Goal: Book appointment/travel/reservation

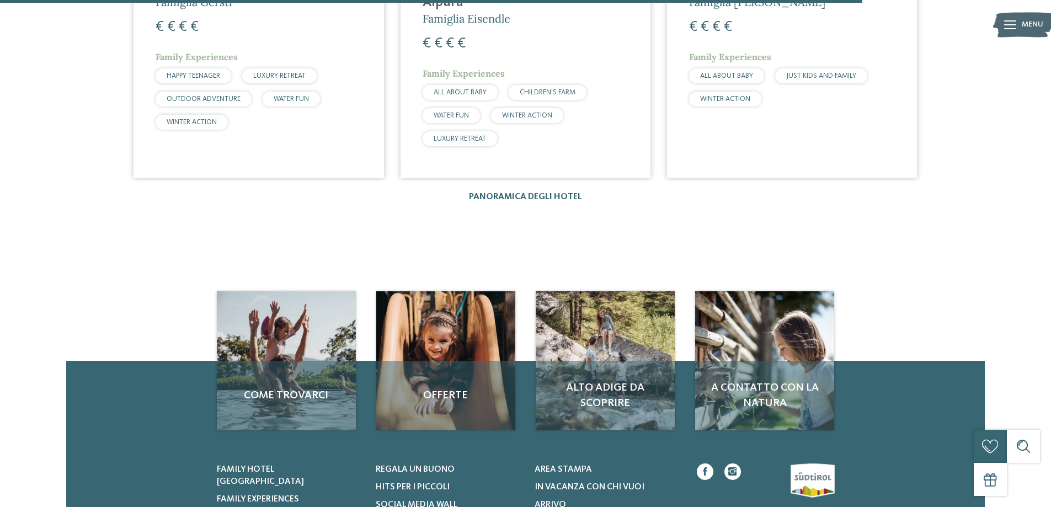
scroll to position [2097, 0]
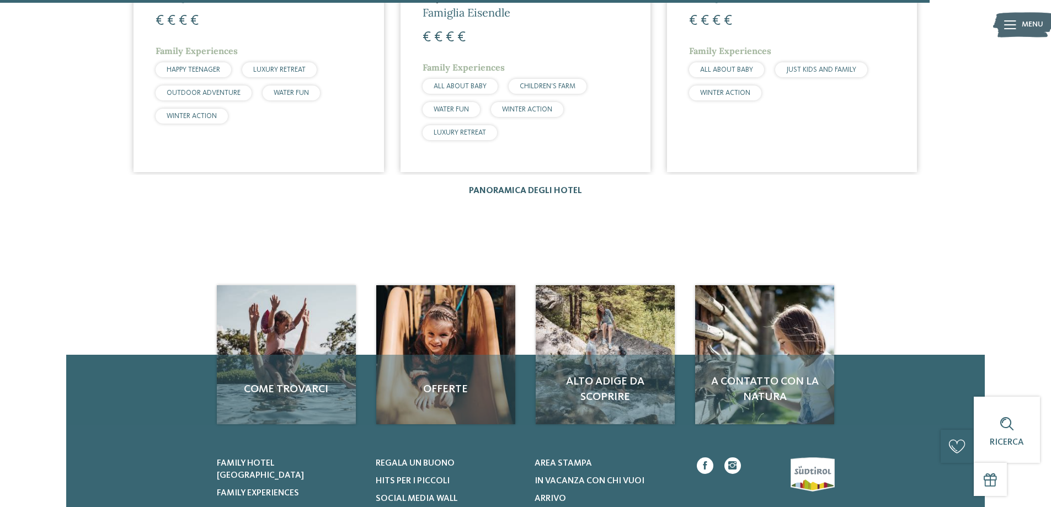
click at [508, 187] on link "Panoramica degli hotel" at bounding box center [525, 191] width 113 height 9
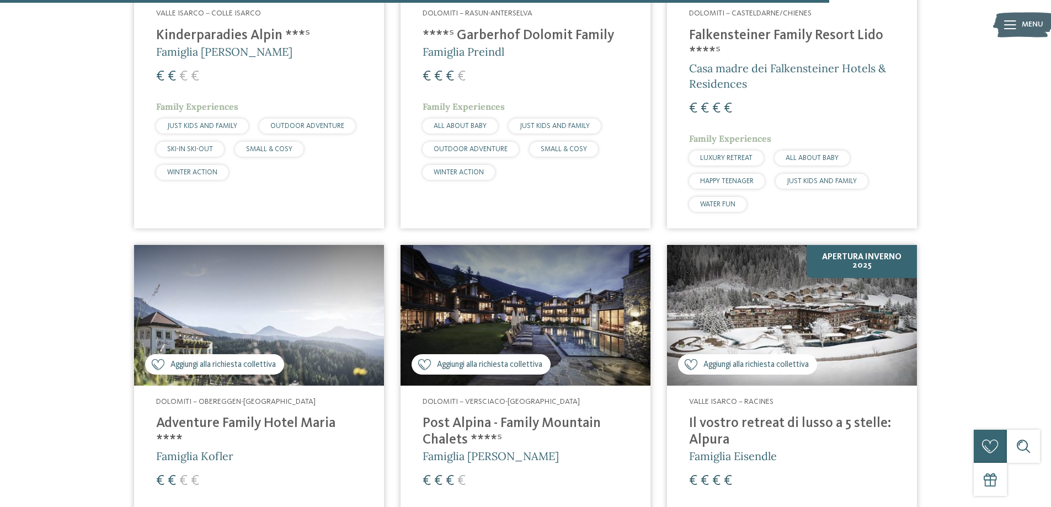
scroll to position [3035, 0]
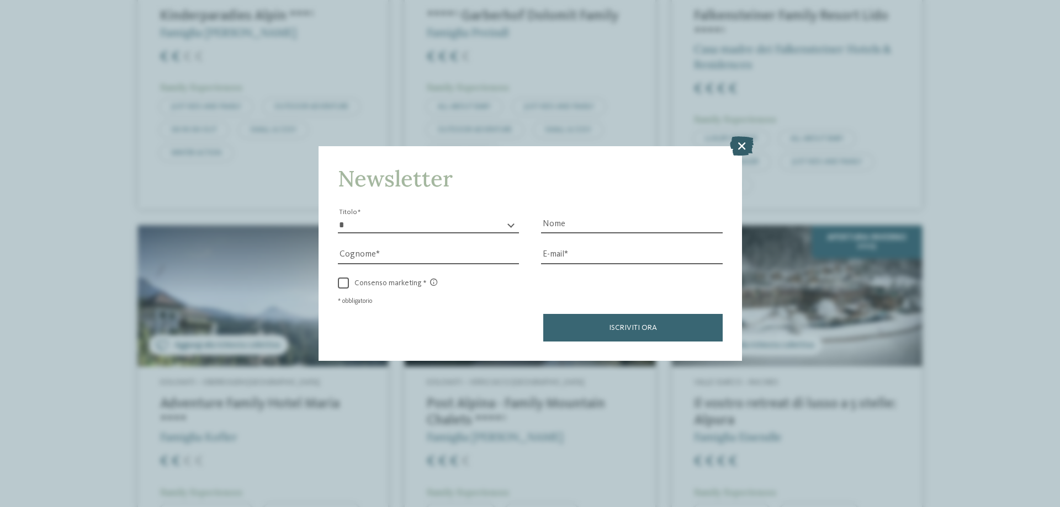
click at [741, 140] on icon at bounding box center [742, 145] width 24 height 19
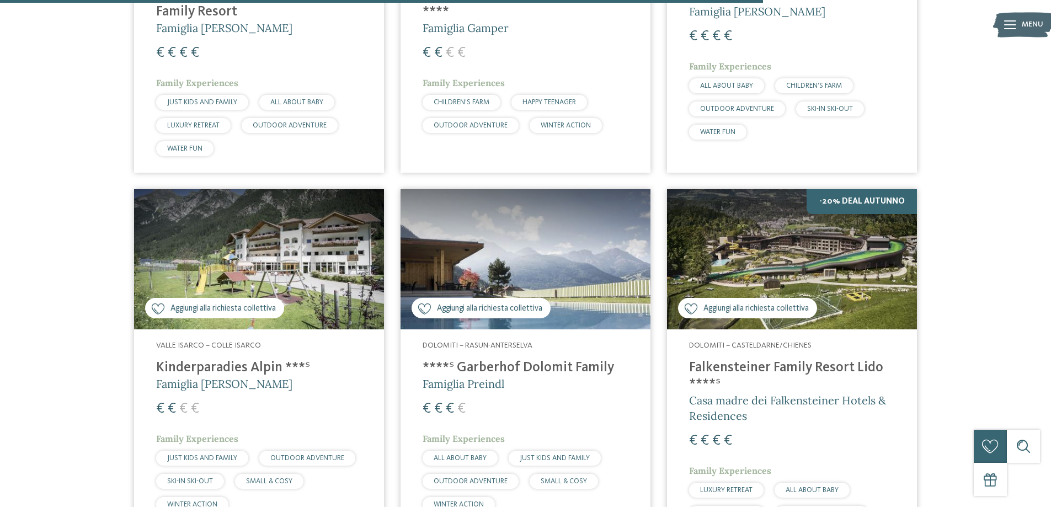
scroll to position [2704, 0]
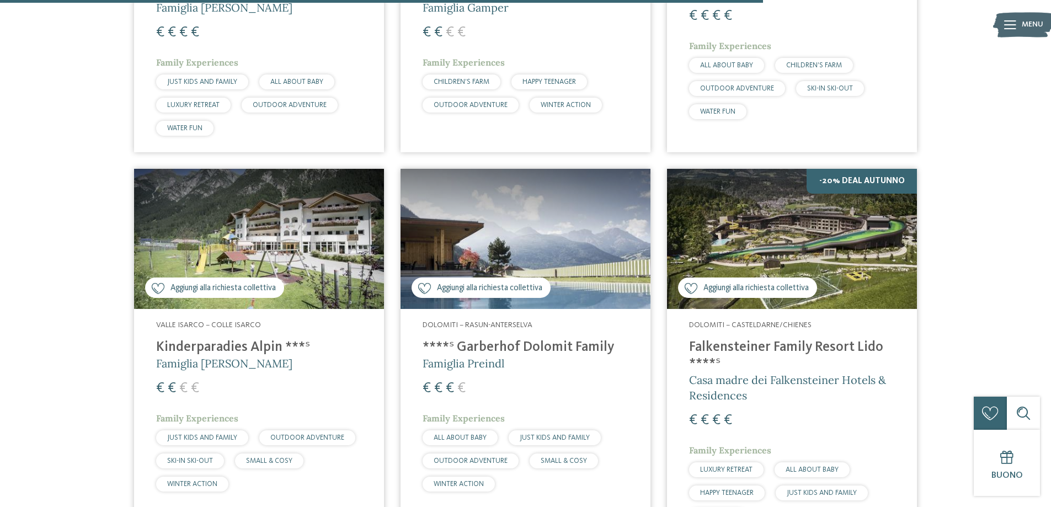
click at [499, 339] on h4 "****ˢ Garberhof Dolomit Family" at bounding box center [526, 347] width 206 height 17
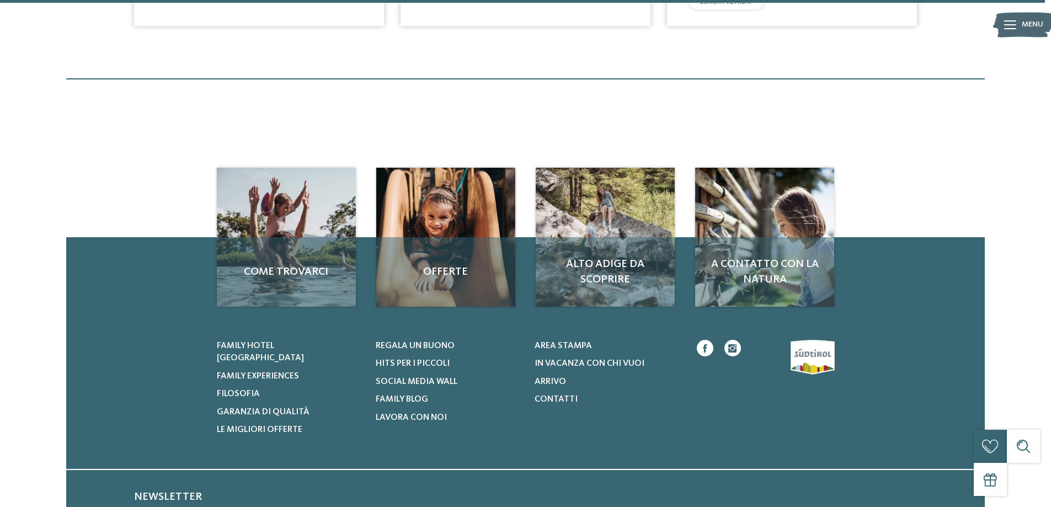
scroll to position [3725, 0]
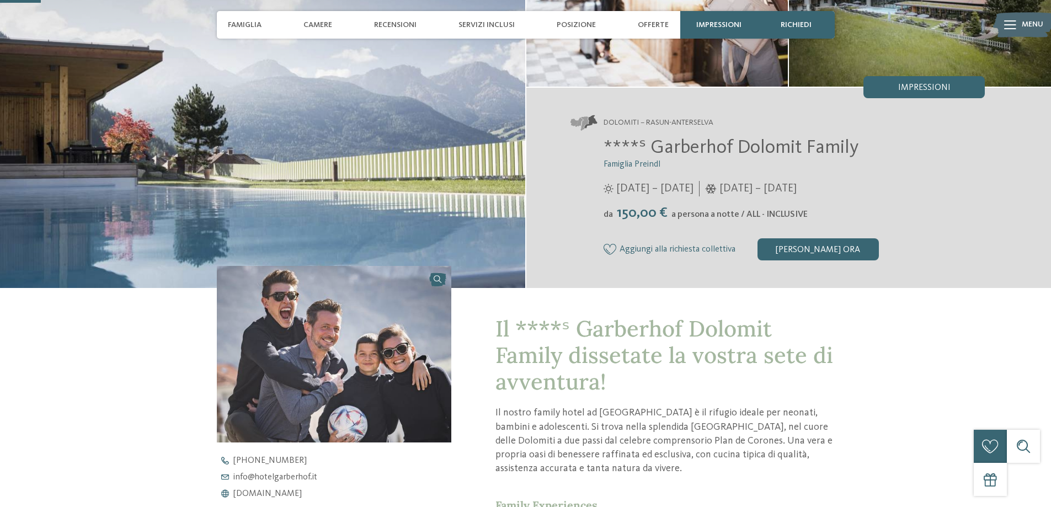
scroll to position [166, 0]
